Goal: Task Accomplishment & Management: Manage account settings

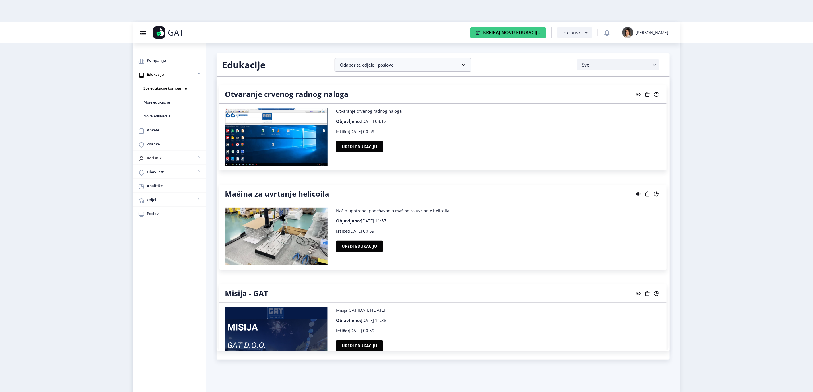
click at [163, 163] on link "Korisnik" at bounding box center [169, 158] width 73 height 14
click at [163, 171] on span "Svi korisnici" at bounding box center [170, 171] width 52 height 7
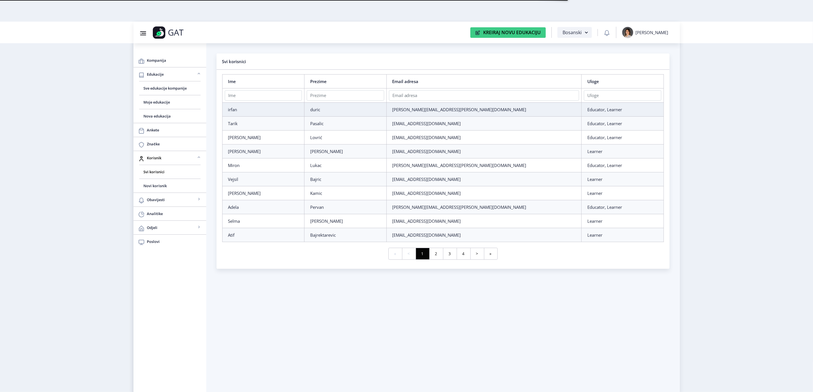
drag, startPoint x: 247, startPoint y: 90, endPoint x: 246, endPoint y: 94, distance: 4.4
click at [246, 92] on th at bounding box center [263, 96] width 82 height 14
click at [246, 94] on input "text" at bounding box center [263, 95] width 77 height 11
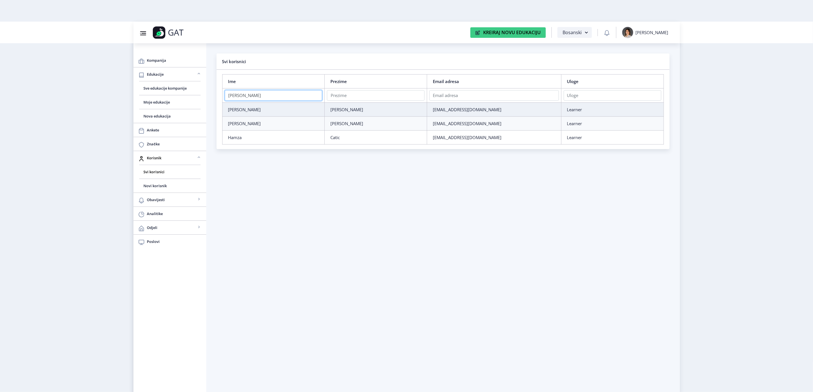
type input "hamza"
click at [280, 109] on div "hamza" at bounding box center [273, 110] width 91 height 6
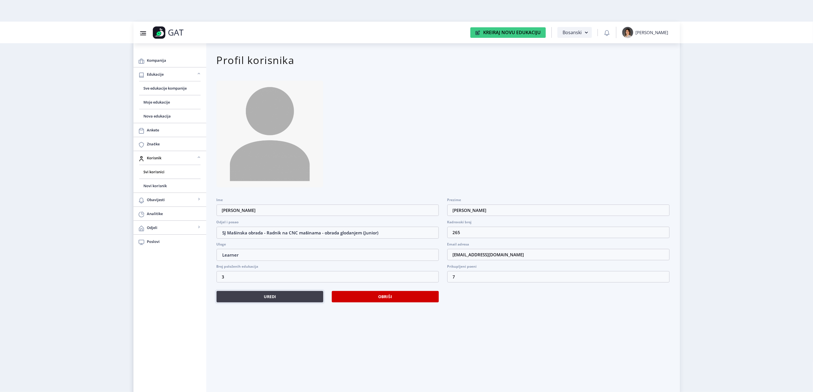
click at [275, 291] on button "Uredi" at bounding box center [270, 296] width 107 height 11
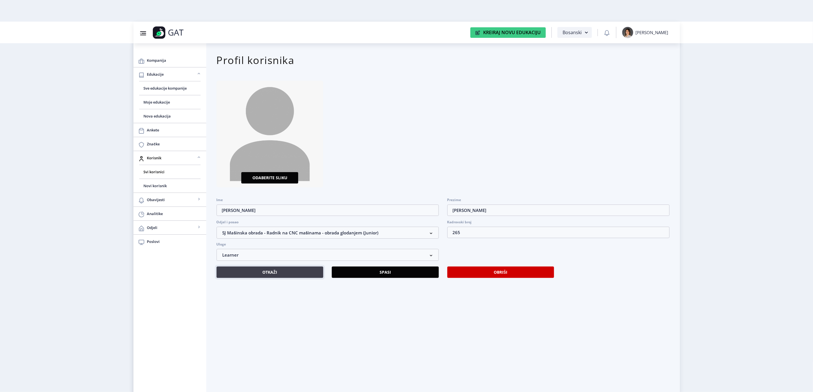
click at [262, 274] on button "Otkaži" at bounding box center [270, 272] width 107 height 11
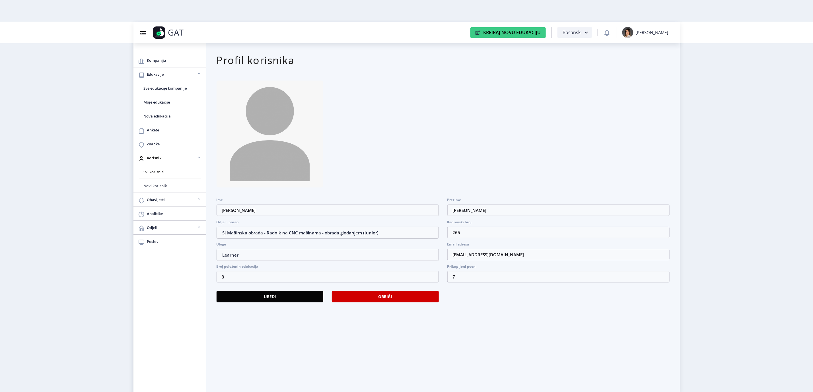
click at [647, 32] on div "[PERSON_NAME]" at bounding box center [652, 33] width 33 height 6
click at [641, 80] on span "Odjava" at bounding box center [647, 77] width 36 height 7
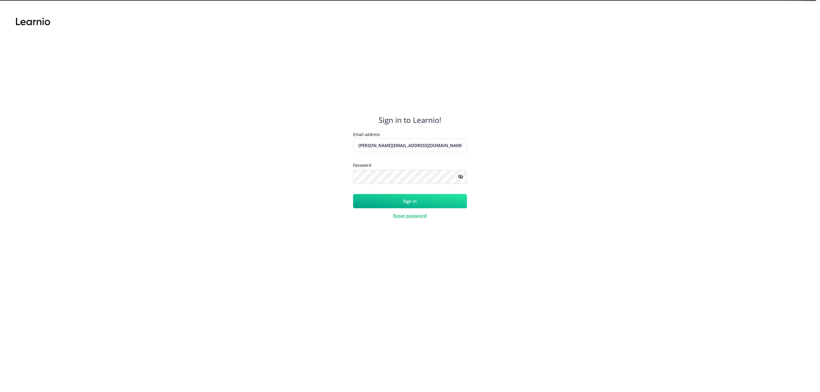
drag, startPoint x: 418, startPoint y: 145, endPoint x: 334, endPoint y: 141, distance: 83.8
click at [334, 141] on div "Sign in to Learnio! Email address adela.botonjic@gmail.com Placeholder Password…" at bounding box center [409, 201] width 799 height 382
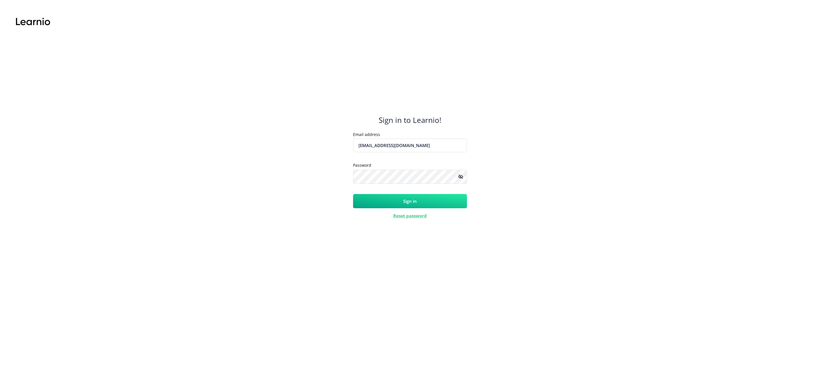
type input "hodzichamza50@gmail.com"
click at [267, 165] on div "Sign in to Learnio! Email address hodzichamza50@gmail.com Placeholder Password …" at bounding box center [409, 201] width 799 height 382
click at [611, 237] on div "Sign in to Learnio! Email address hodzichamza50@gmail.com Placeholder Password …" at bounding box center [409, 201] width 799 height 382
click at [355, 204] on button "Sign in" at bounding box center [410, 201] width 114 height 14
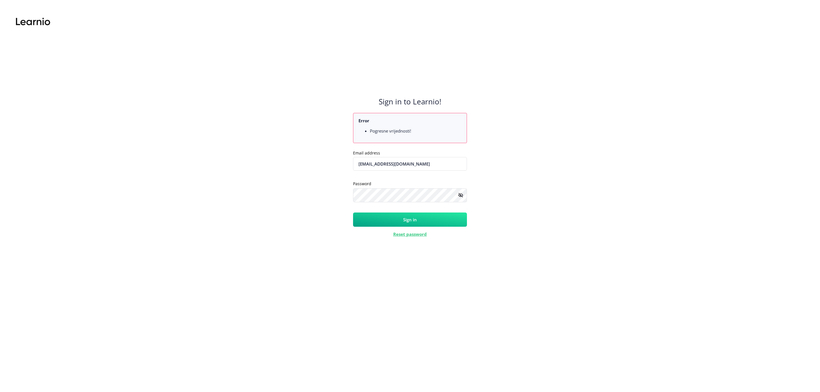
click at [460, 193] on rect at bounding box center [461, 195] width 6 height 6
click at [353, 213] on button "Sign in" at bounding box center [410, 220] width 114 height 14
click at [550, 241] on div "Sign in to Learnio! Error Pogresne vrijednosti! Email address hodzichamza50@gma…" at bounding box center [409, 201] width 799 height 382
click at [652, 218] on div "Sign in to Learnio! Error Pogresne vrijednosti! Email address hodzichamza50@gma…" at bounding box center [409, 201] width 799 height 382
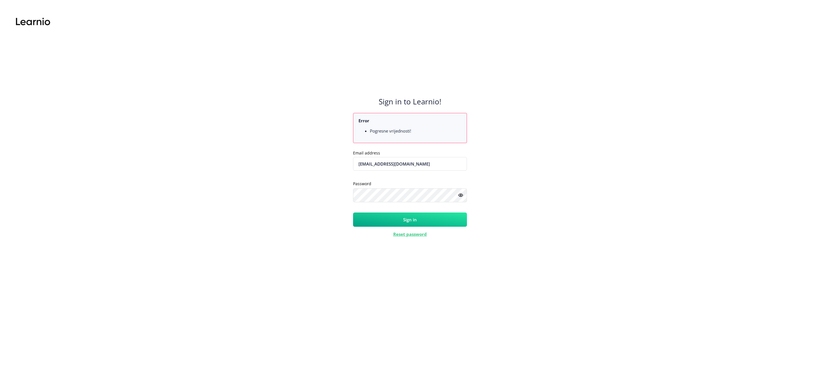
click at [369, 218] on button "Sign in" at bounding box center [410, 220] width 114 height 14
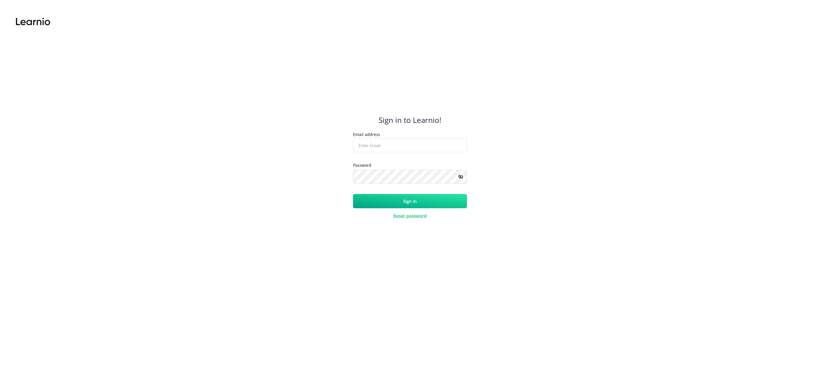
type input "[PERSON_NAME][EMAIL_ADDRESS][DOMAIN_NAME]"
click at [388, 196] on button "Sign in" at bounding box center [410, 201] width 114 height 14
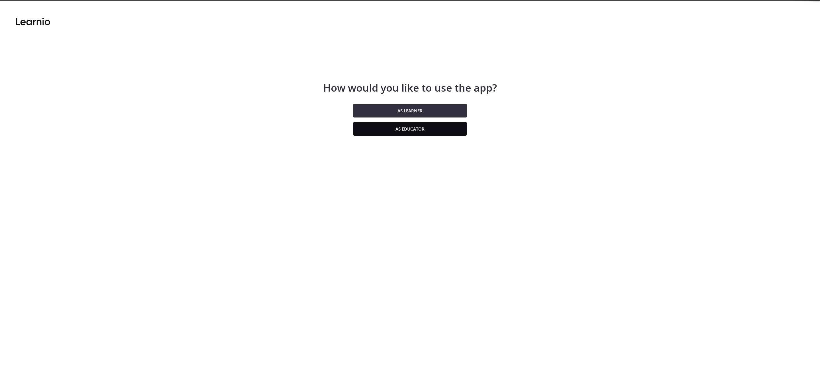
click at [424, 128] on button "As educator" at bounding box center [410, 129] width 114 height 14
